Goal: Information Seeking & Learning: Learn about a topic

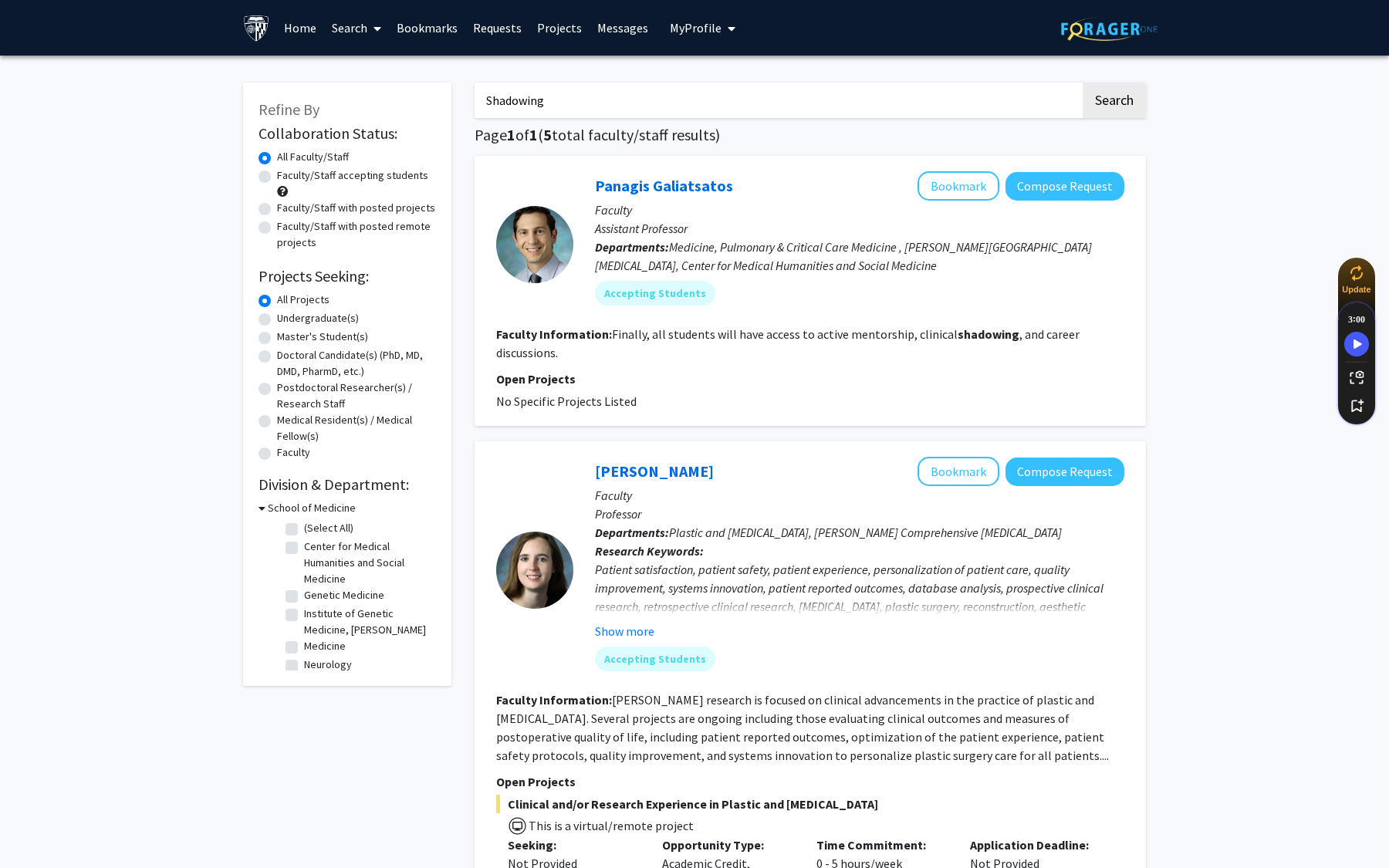
click at [599, 96] on input "Shadowing" at bounding box center [778, 100] width 606 height 36
type input "S"
click at [1113, 108] on button "Search" at bounding box center [1115, 100] width 64 height 36
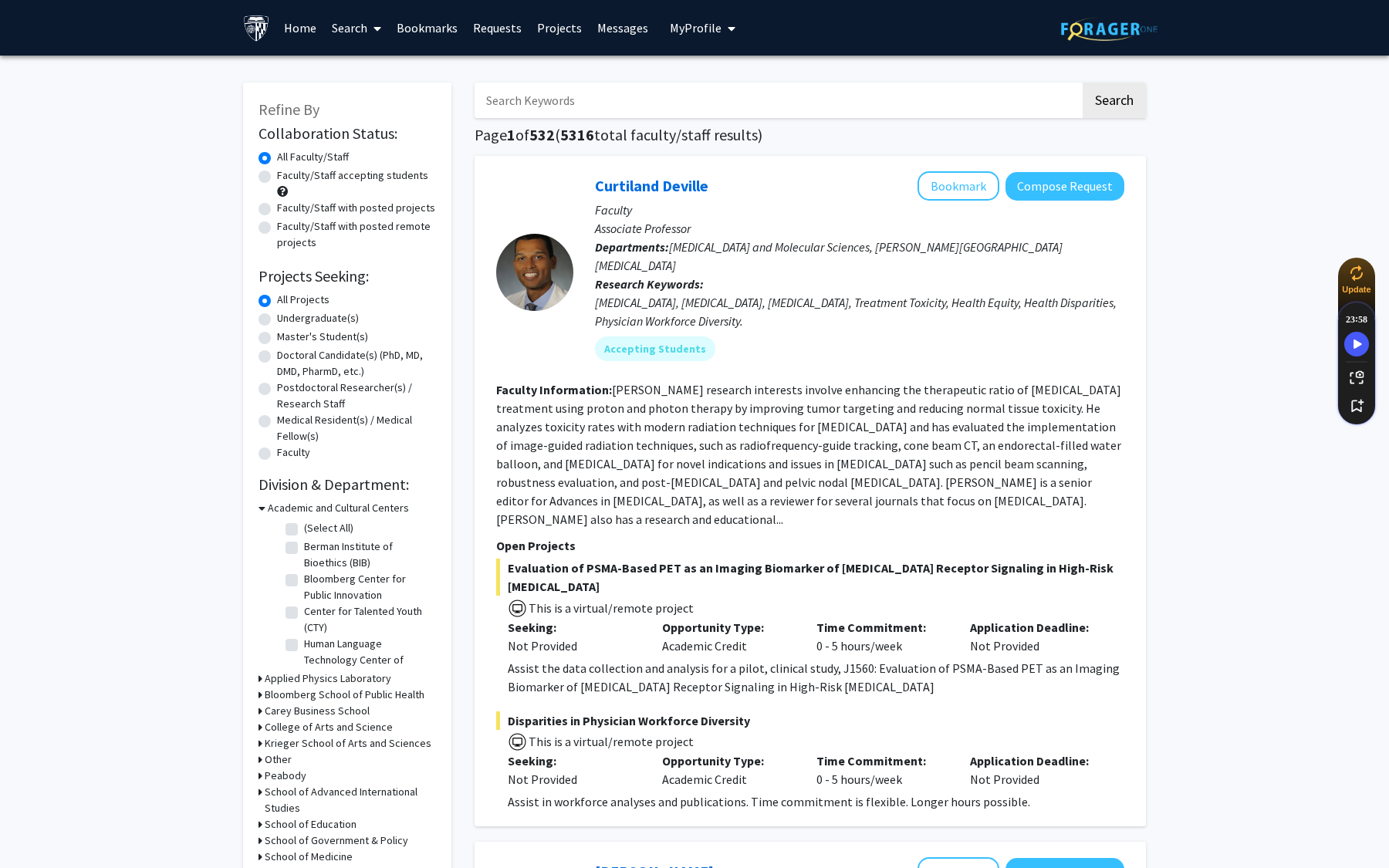
click at [304, 546] on label "Berman Institute of Bioethics (BIB)" at bounding box center [367, 555] width 128 height 33
click at [304, 546] on input "Berman Institute of Bioethics (BIB)" at bounding box center [309, 544] width 10 height 10
checkbox input "true"
